Goal: Information Seeking & Learning: Learn about a topic

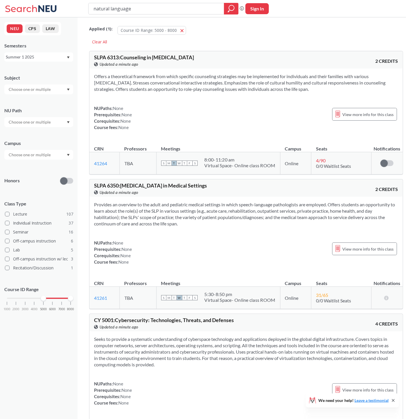
click at [161, 5] on input "natural language" at bounding box center [156, 9] width 127 height 10
type input "CS 7375: Seminar in Human-Computer Interaction"
click at [183, 30] on button "Course ID Range: 5000 - 8000 5000 - 8000" at bounding box center [151, 30] width 69 height 9
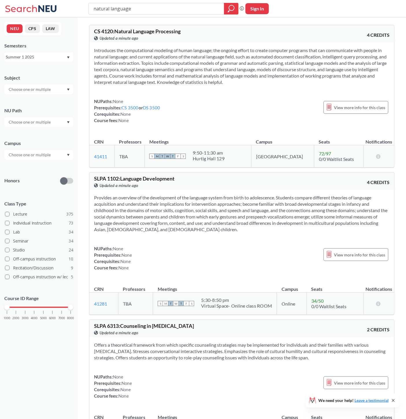
click at [57, 55] on div "Summer 1 2025" at bounding box center [36, 57] width 60 height 6
click at [45, 72] on div "Fall 2025" at bounding box center [40, 70] width 65 height 6
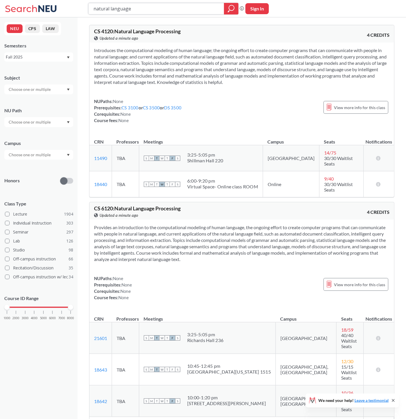
click at [233, 8] on icon "magnifying glass" at bounding box center [231, 9] width 7 height 8
click at [186, 7] on input "natural language" at bounding box center [156, 9] width 127 height 10
click at [186, 6] on input "natural language" at bounding box center [156, 9] width 127 height 10
paste input "CS 7375: Seminar in Human-Computer Interaction"
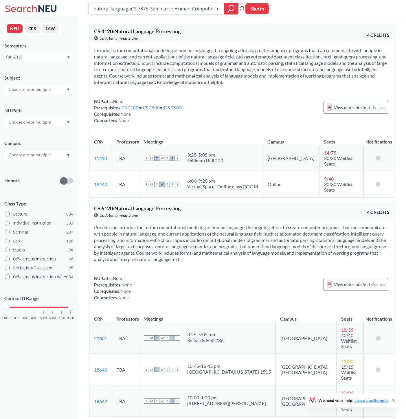
scroll to position [0, 19]
paste input "search"
type input "CS 7375: Seminar in Human-Computer Interaction"
click at [227, 9] on div at bounding box center [231, 9] width 14 height 12
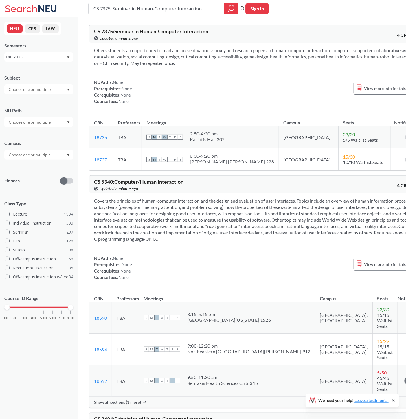
click at [233, 162] on div "[PERSON_NAME] [PERSON_NAME] 228" at bounding box center [232, 162] width 84 height 6
click at [225, 142] on div "Kariotis Hall 302" at bounding box center [207, 140] width 35 height 6
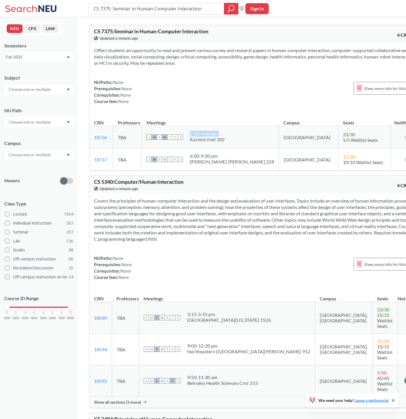
click at [225, 142] on div "Kariotis Hall 302" at bounding box center [207, 140] width 35 height 6
copy div "2:50 - 4:30 pm"
click at [225, 141] on div "Kariotis Hall 302" at bounding box center [207, 140] width 35 height 6
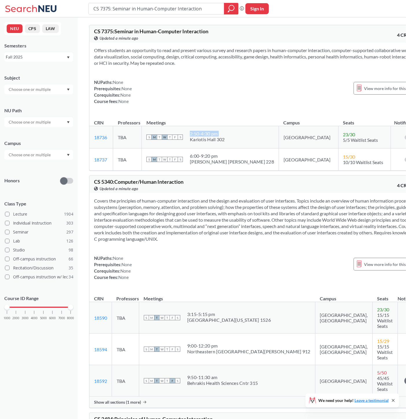
click at [225, 141] on div "Kariotis Hall 302" at bounding box center [207, 140] width 35 height 6
click at [225, 140] on div "Kariotis Hall 302" at bounding box center [207, 140] width 35 height 6
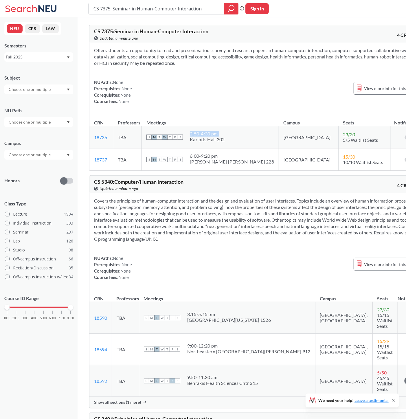
click at [225, 140] on div "Kariotis Hall 302" at bounding box center [207, 140] width 35 height 6
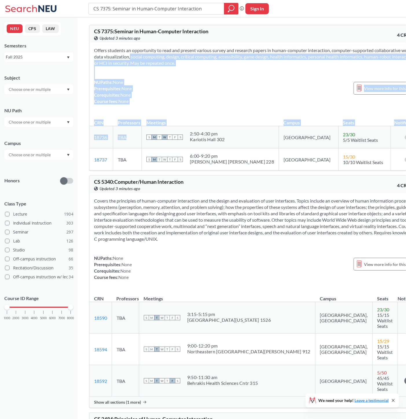
drag, startPoint x: 161, startPoint y: 60, endPoint x: 148, endPoint y: 145, distance: 86.6
click at [148, 145] on div "CS 7375 : Seminar in Human-Computer Interaction View this course on Banner. Upd…" at bounding box center [256, 98] width 335 height 146
click at [142, 145] on td "TBA" at bounding box center [127, 137] width 29 height 22
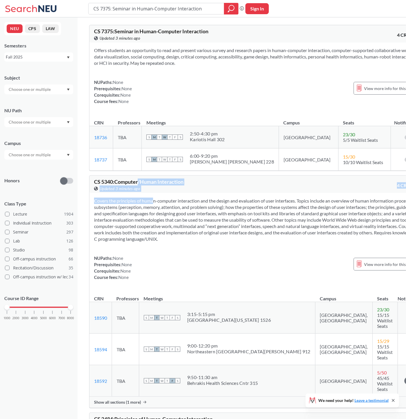
drag, startPoint x: 140, startPoint y: 183, endPoint x: 142, endPoint y: 193, distance: 10.0
click at [142, 193] on div "CS 5340 : Computer/Human Interaction View this course on Banner. Updated 3 minu…" at bounding box center [256, 291] width 335 height 233
click at [142, 192] on div "View this course on Banner. Updated 3 minutes ago" at bounding box center [175, 189] width 163 height 6
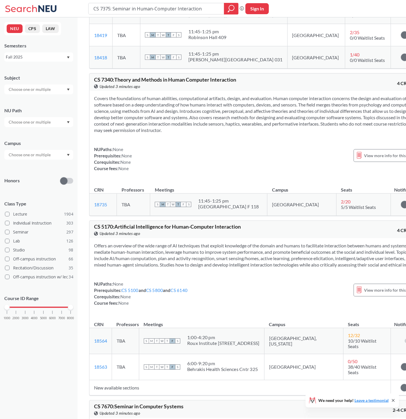
scroll to position [514, 0]
